Goal: Find specific page/section

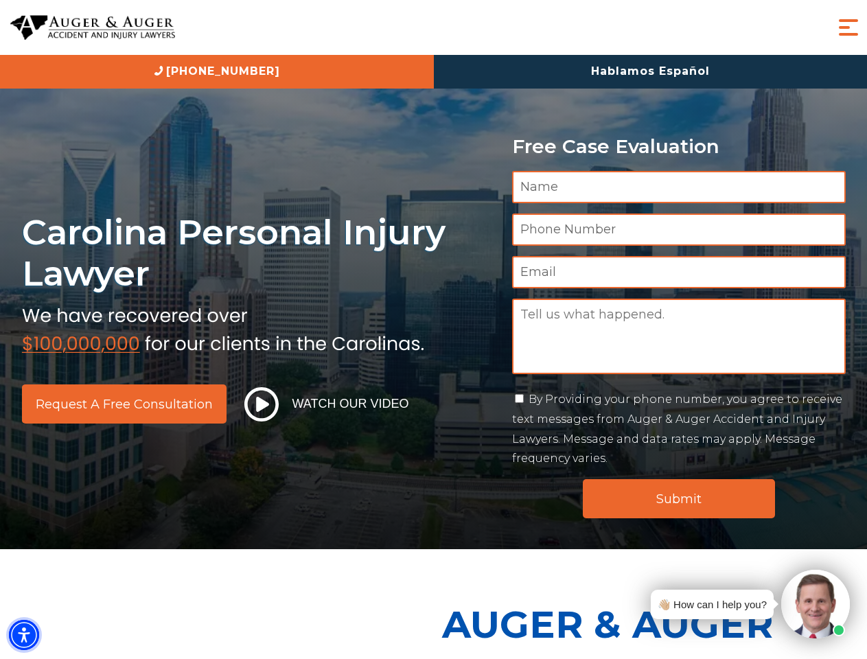
click at [24, 635] on img "Accessibility Menu" at bounding box center [24, 635] width 30 height 30
